Goal: Task Accomplishment & Management: Complete application form

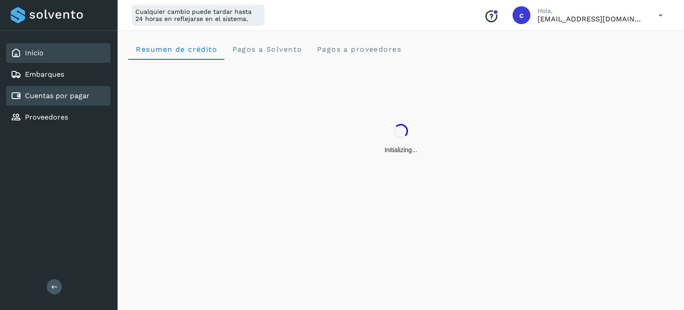
click at [40, 96] on link "Cuentas por pagar" at bounding box center [57, 95] width 65 height 8
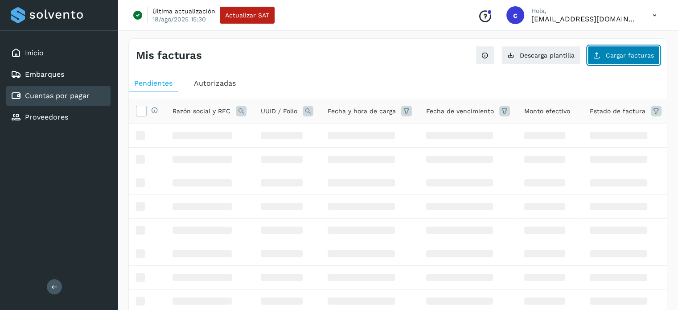
click at [625, 52] on span "Cargar facturas" at bounding box center [630, 55] width 48 height 6
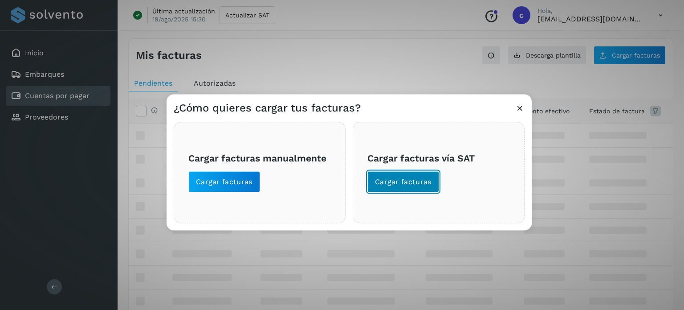
click at [422, 187] on button "Cargar facturas" at bounding box center [404, 181] width 72 height 21
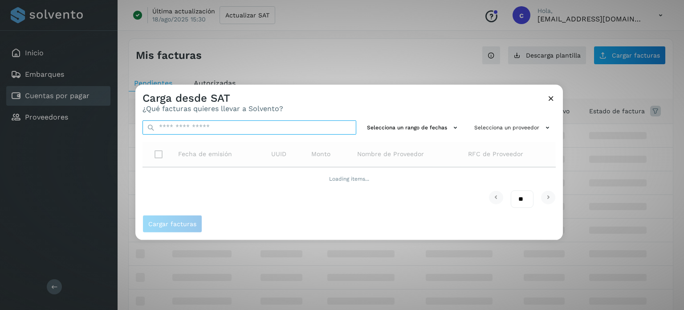
click at [181, 132] on input "text" at bounding box center [250, 127] width 214 height 14
paste input "**********"
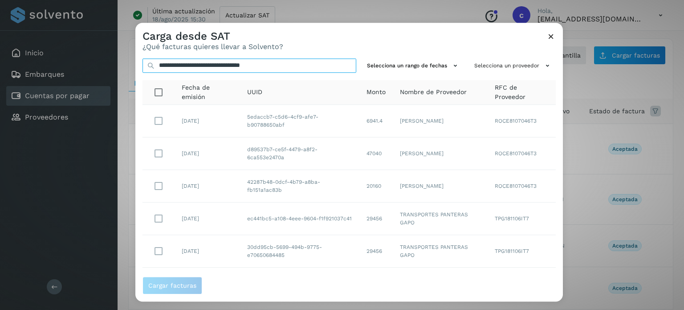
type input "**********"
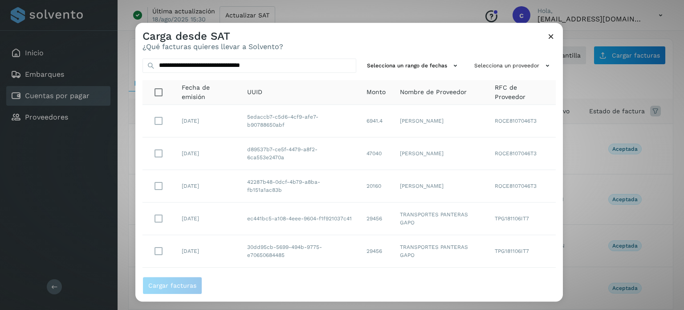
click at [549, 37] on icon at bounding box center [551, 36] width 9 height 9
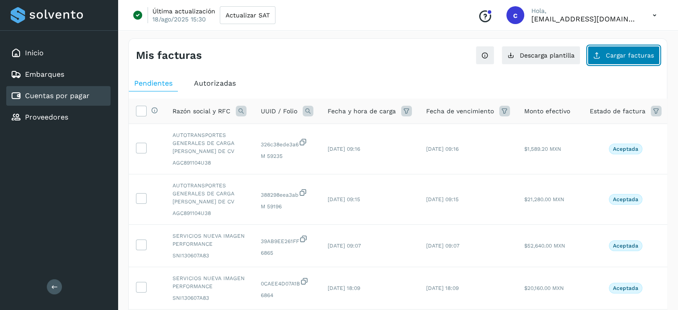
click at [621, 56] on span "Cargar facturas" at bounding box center [630, 55] width 48 height 6
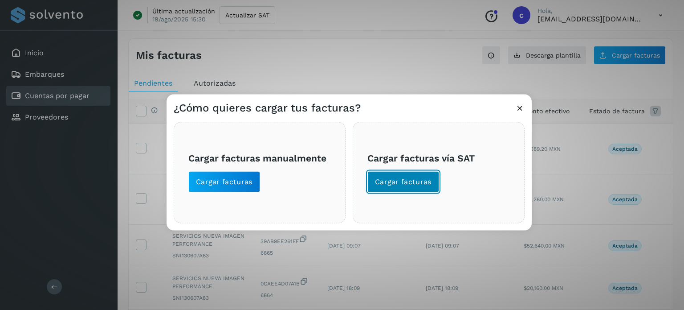
click at [379, 187] on button "Cargar facturas" at bounding box center [404, 181] width 72 height 21
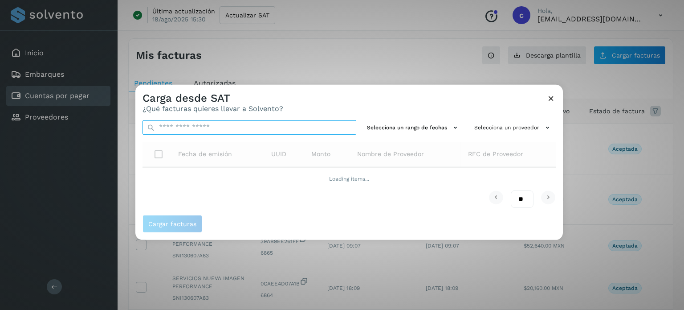
click at [184, 129] on input "text" at bounding box center [250, 127] width 214 height 14
paste input "**********"
type input "**********"
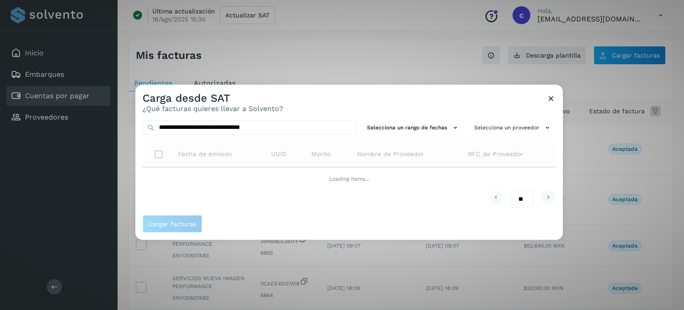
click at [554, 99] on icon at bounding box center [551, 97] width 9 height 9
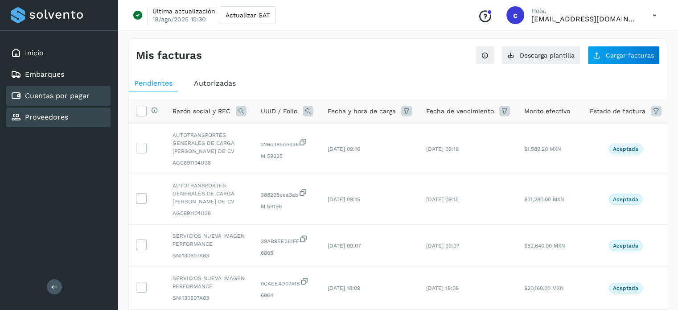
click at [76, 121] on div "Proveedores" at bounding box center [58, 117] width 104 height 20
click at [56, 112] on div "Proveedores" at bounding box center [39, 117] width 57 height 11
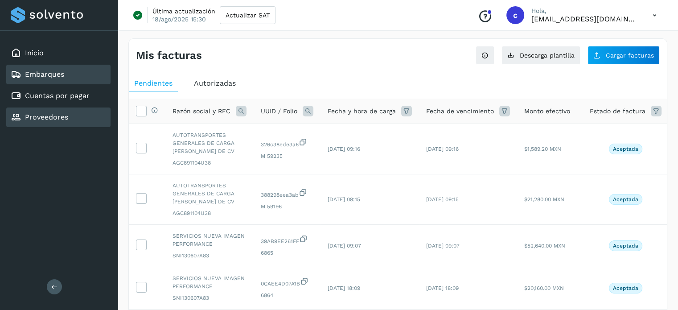
click at [59, 80] on div "Embarques" at bounding box center [58, 75] width 104 height 20
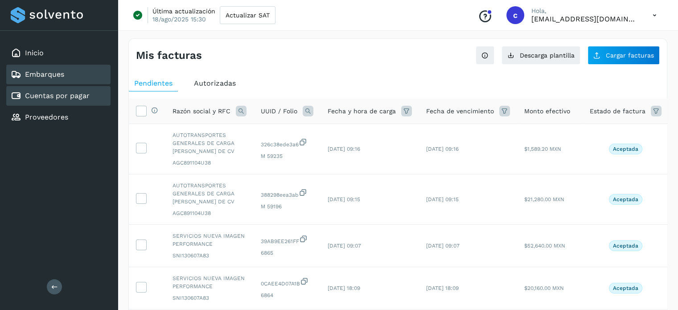
click at [59, 97] on link "Cuentas por pagar" at bounding box center [57, 95] width 65 height 8
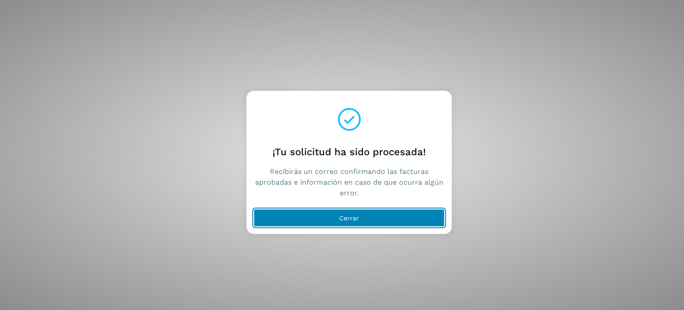
click at [293, 213] on button "Cerrar" at bounding box center [349, 218] width 191 height 18
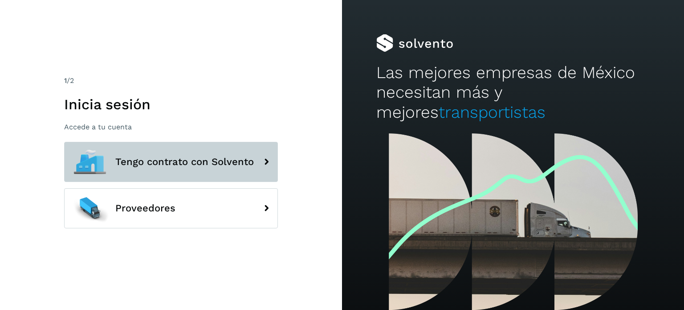
click at [160, 156] on span "Tengo contrato con Solvento" at bounding box center [184, 161] width 139 height 11
click at [192, 158] on span "Tengo contrato con Solvento" at bounding box center [184, 161] width 139 height 11
click at [172, 166] on span "Tengo contrato con Solvento" at bounding box center [184, 161] width 139 height 11
click at [250, 154] on button "Tengo contrato con Solvento" at bounding box center [171, 162] width 214 height 40
click at [200, 153] on button "Tengo contrato con Solvento" at bounding box center [171, 162] width 214 height 40
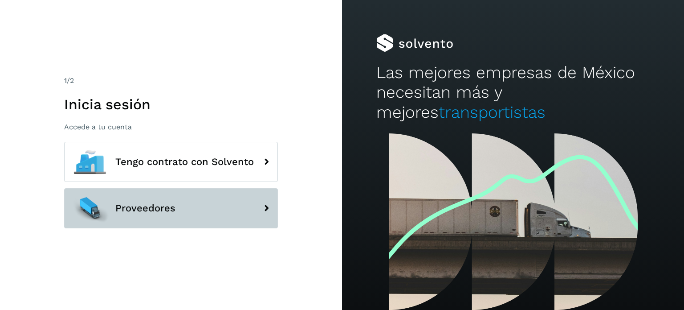
click at [180, 201] on button "Proveedores" at bounding box center [171, 208] width 214 height 40
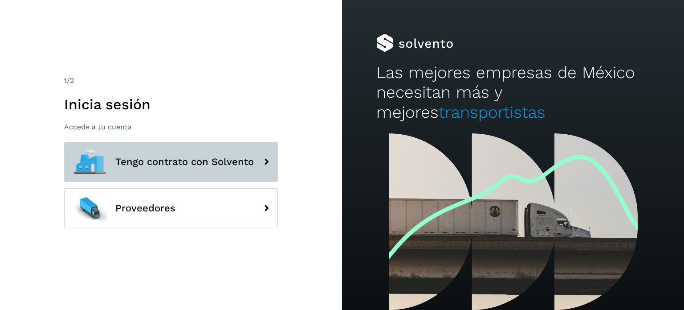
click at [180, 163] on span "Tengo contrato con Solvento" at bounding box center [184, 161] width 139 height 11
